Goal: Information Seeking & Learning: Learn about a topic

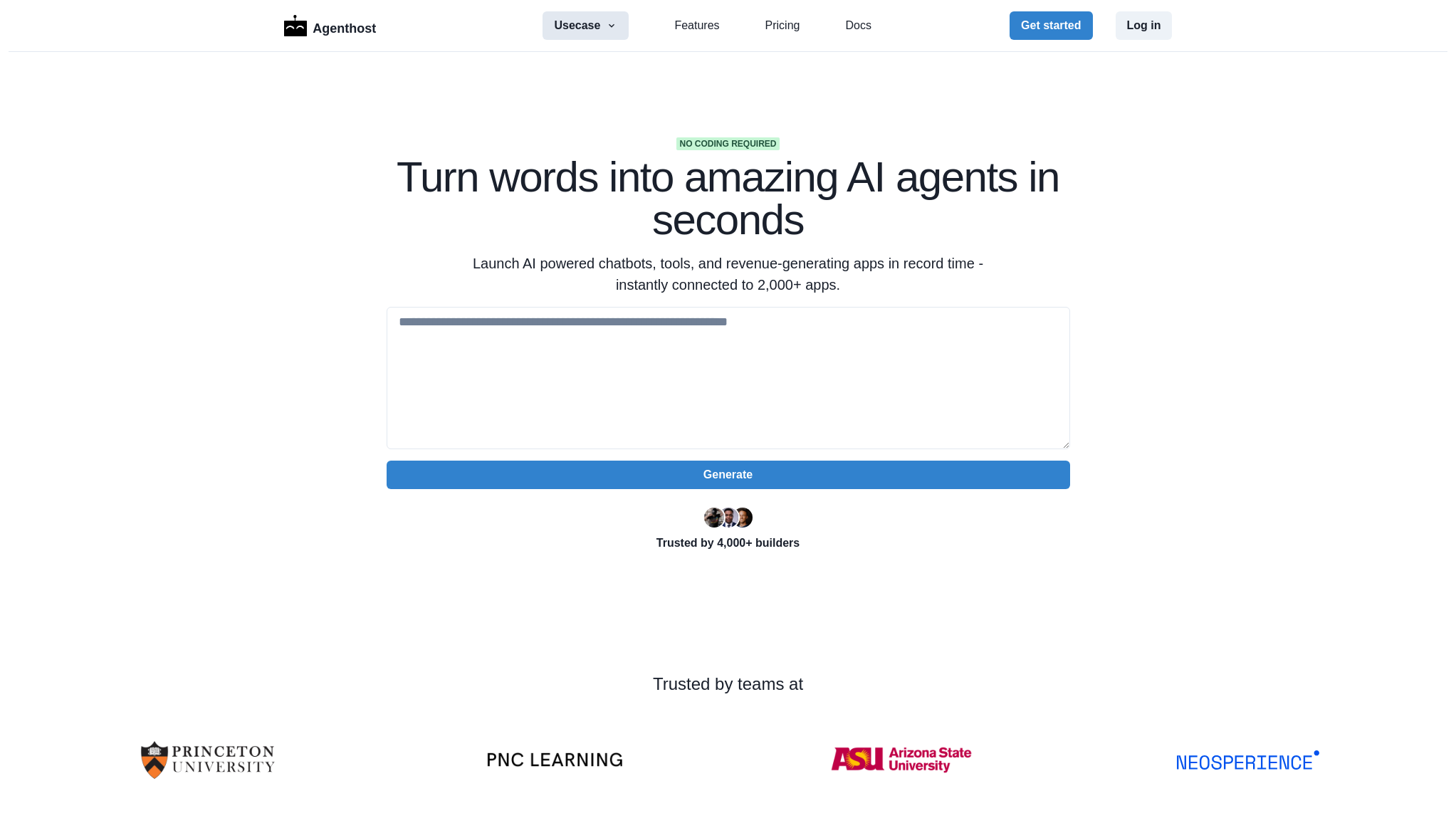
click at [587, 25] on button "Usecase" at bounding box center [586, 25] width 86 height 28
click at [576, 169] on button "Marketing" at bounding box center [618, 167] width 158 height 25
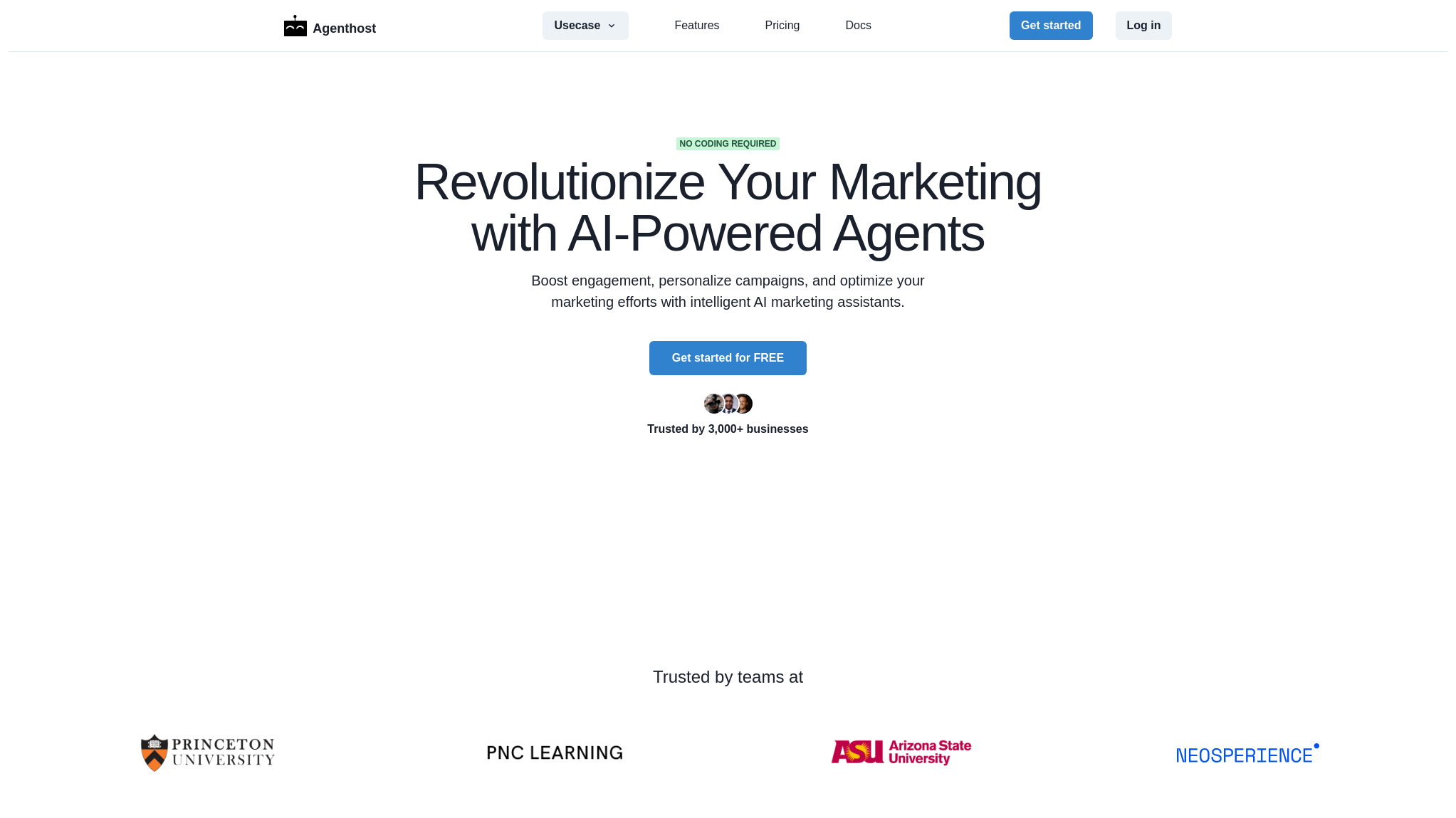
click at [571, 167] on h1 "Revolutionize Your Marketing with AI-Powered Agents" at bounding box center [728, 206] width 684 height 103
click at [776, 25] on link "Pricing" at bounding box center [783, 25] width 35 height 17
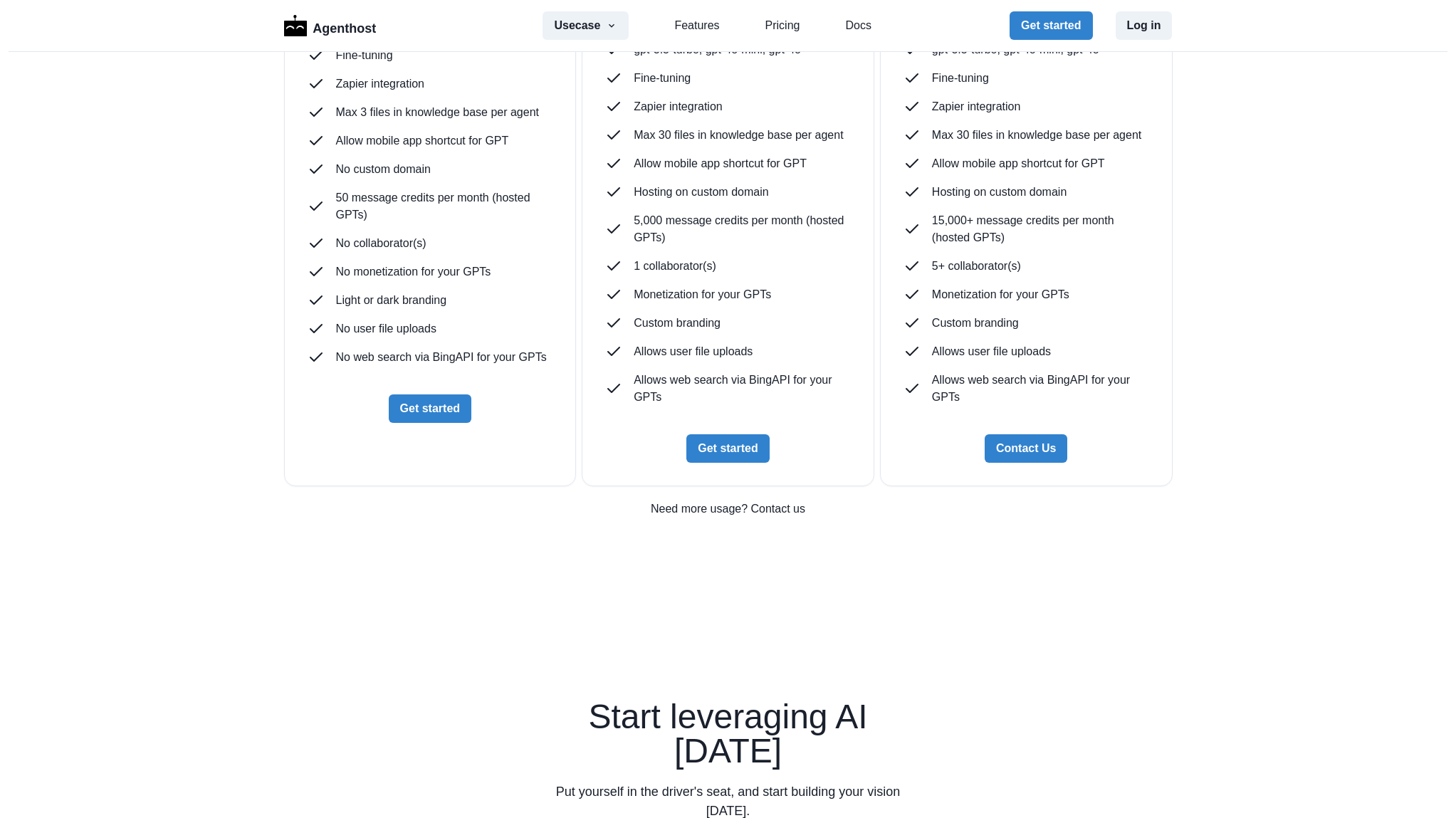
scroll to position [3771, 0]
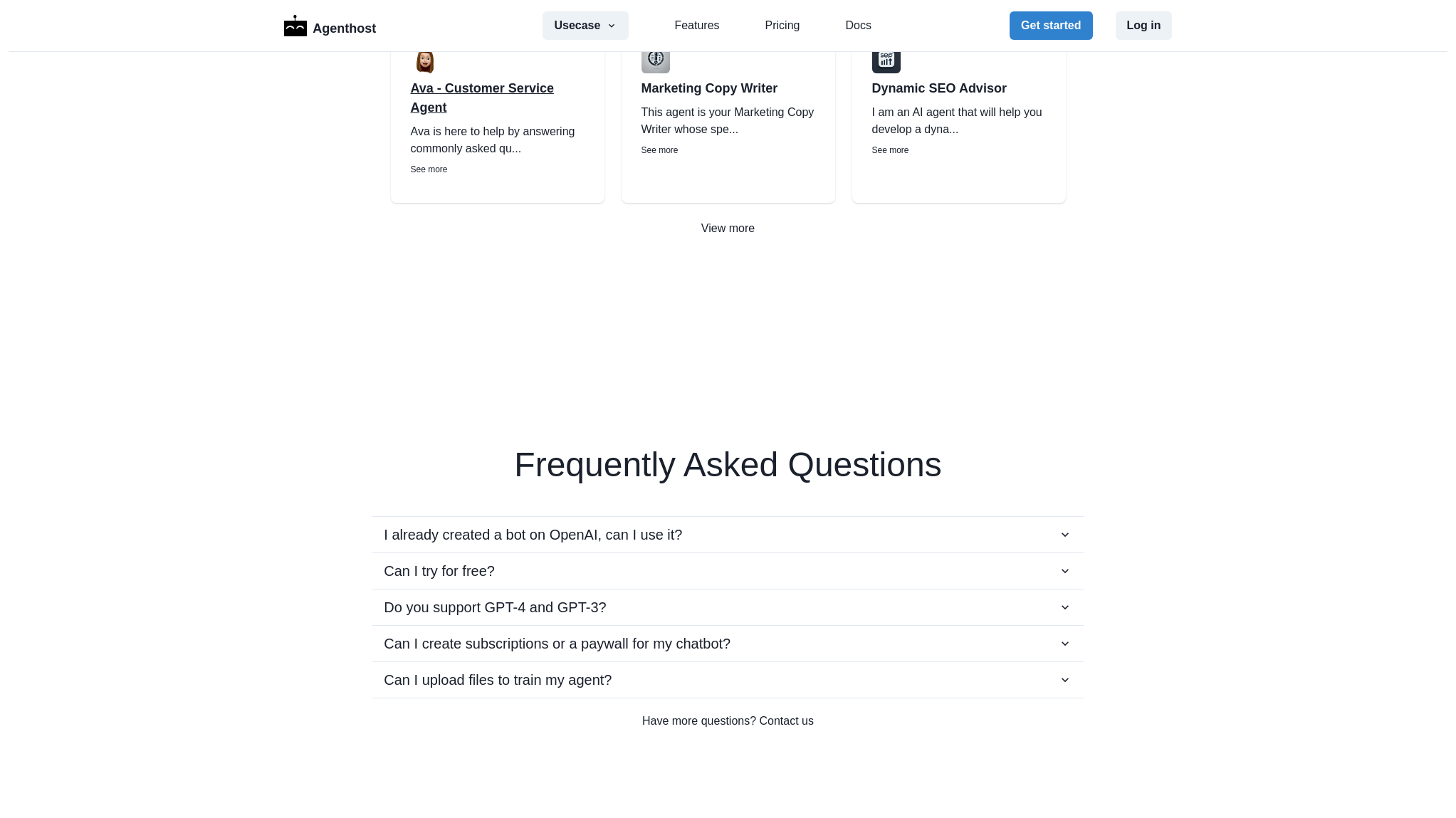
scroll to position [2599, 0]
